Goal: Transaction & Acquisition: Download file/media

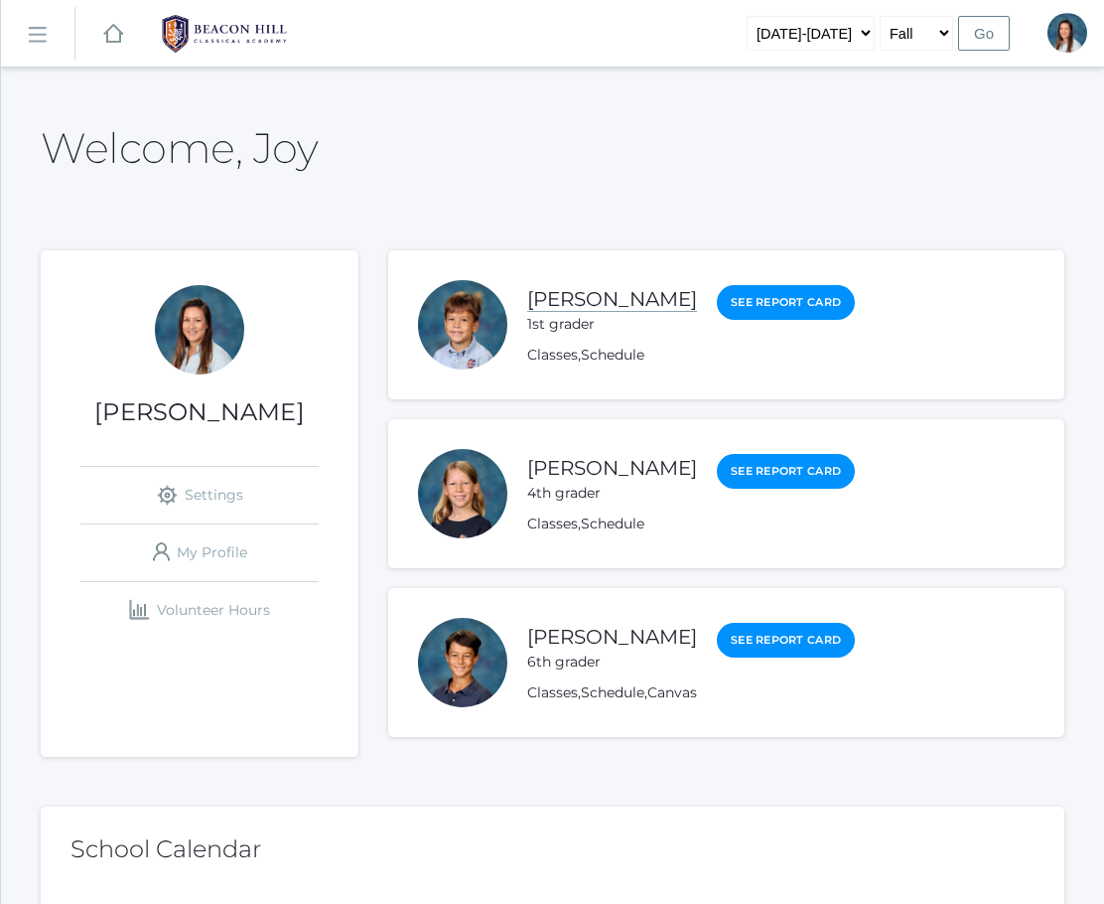
click at [632, 290] on link "[PERSON_NAME]" at bounding box center [612, 299] width 170 height 25
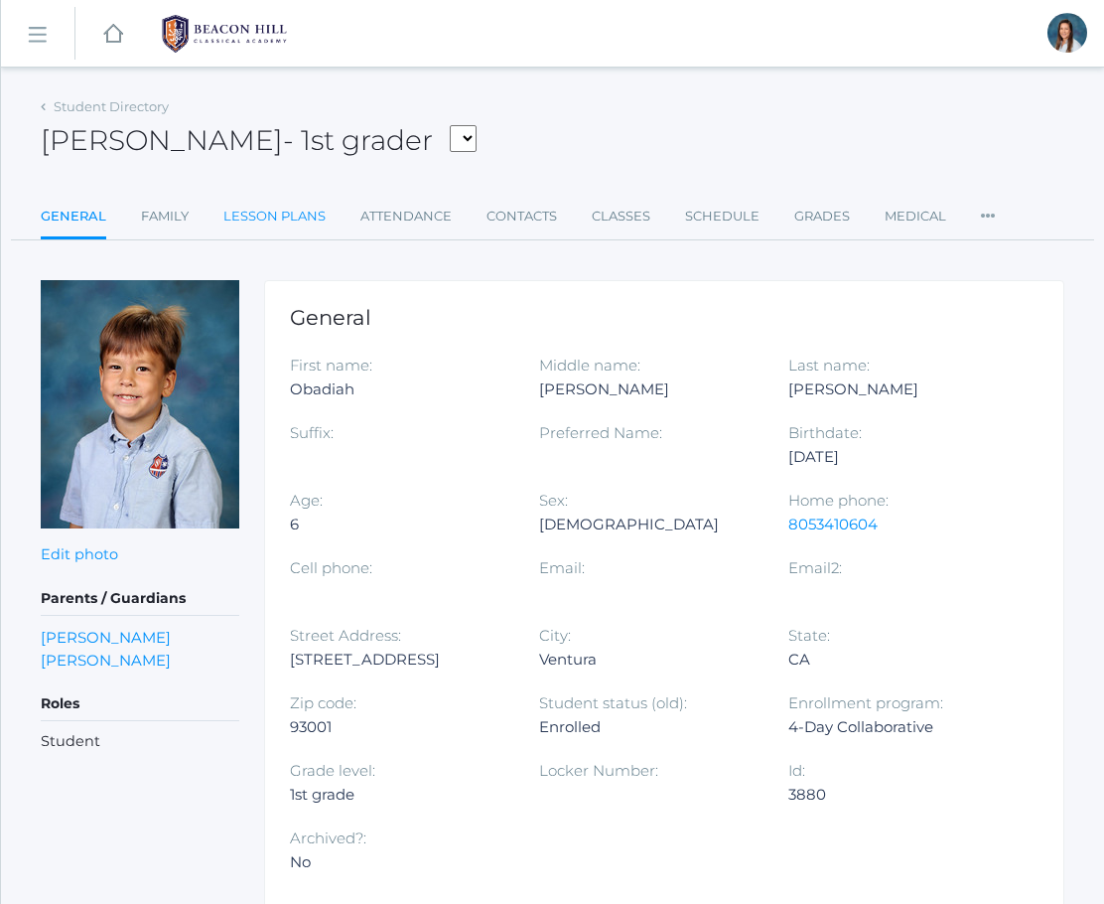
click at [280, 216] on link "Lesson Plans" at bounding box center [274, 217] width 102 height 40
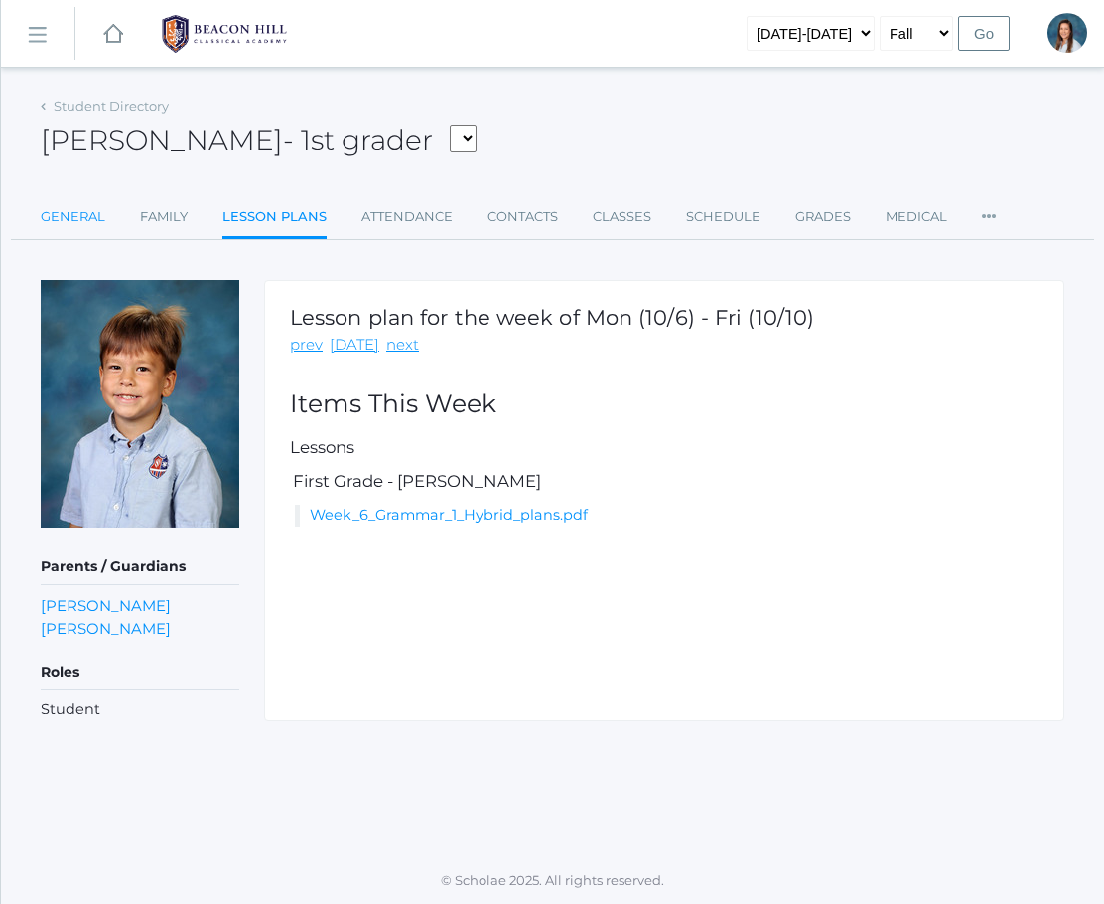
click at [75, 209] on link "General" at bounding box center [73, 217] width 65 height 40
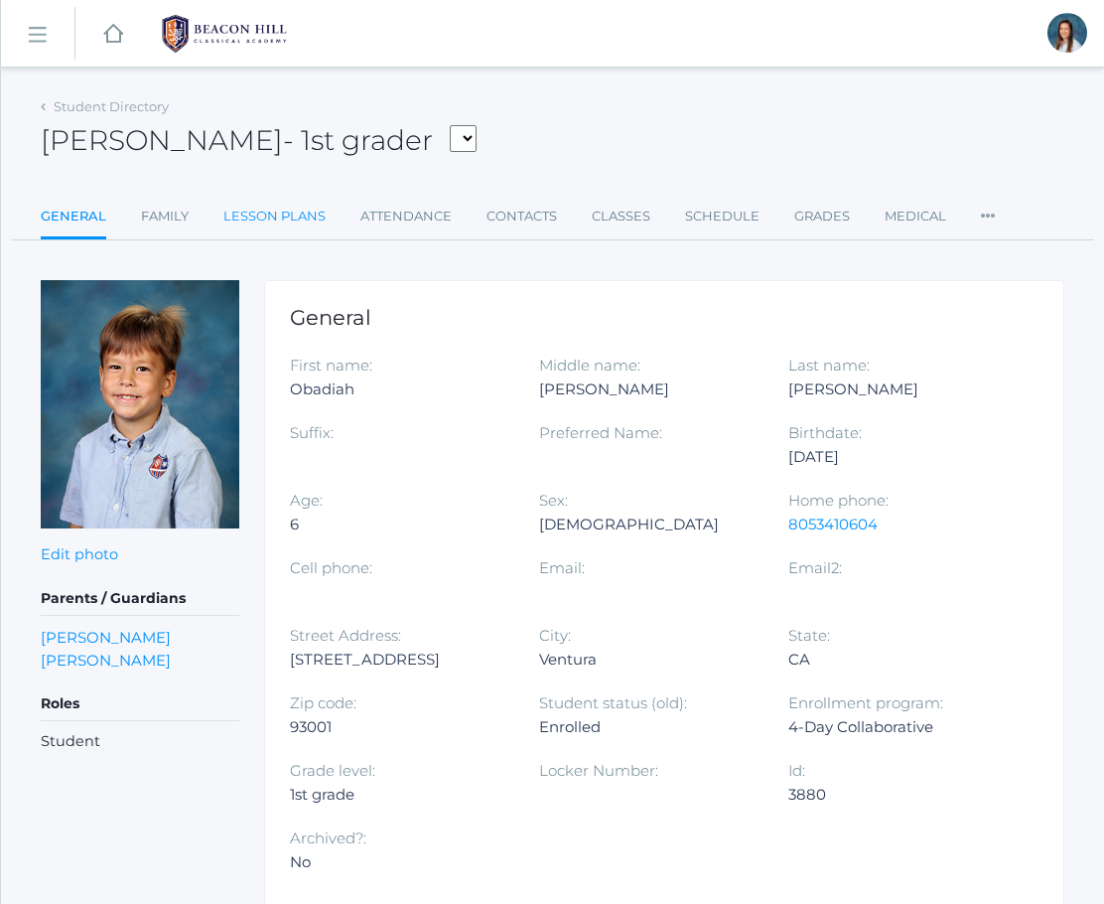
click at [286, 227] on link "Lesson Plans" at bounding box center [274, 217] width 102 height 40
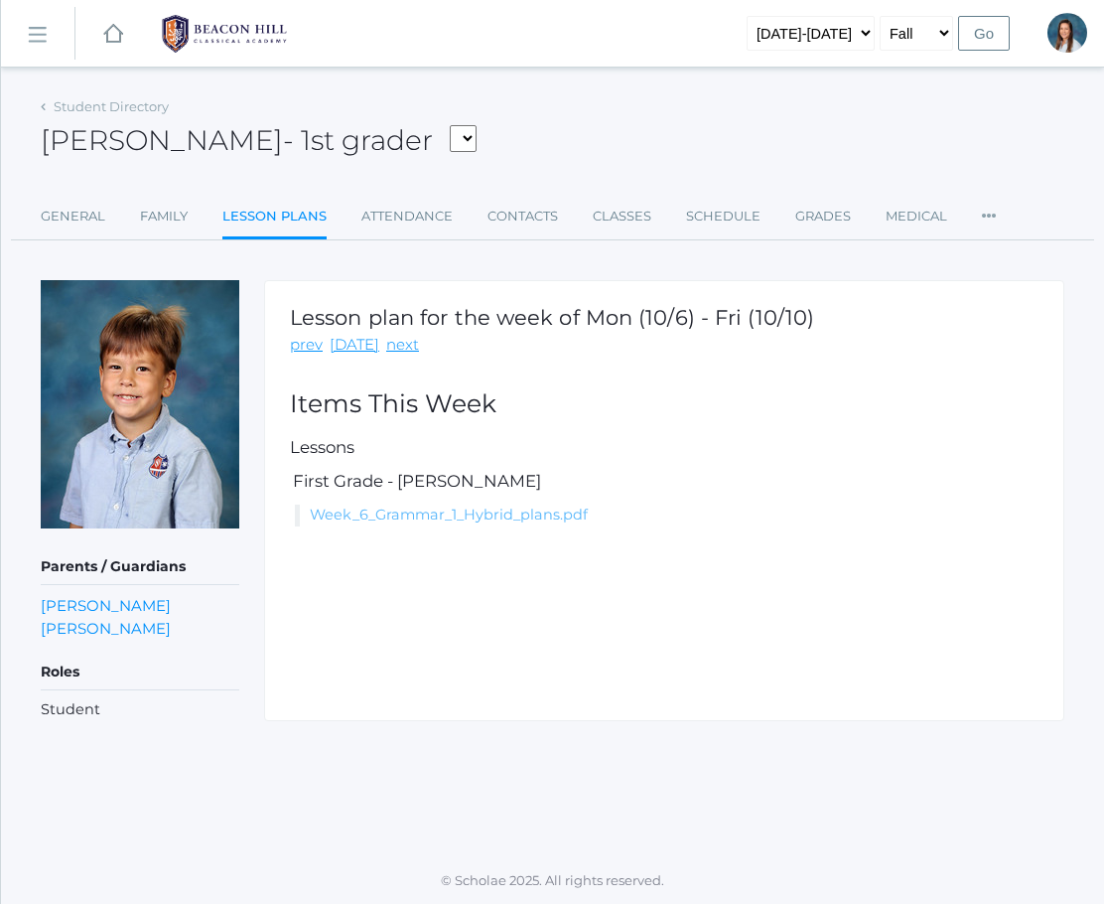
click at [396, 514] on link "Week_6_Grammar_1_Hybrid_plans.pdf" at bounding box center [449, 514] width 278 height 18
